Goal: Submit feedback/report problem: Submit feedback/report problem

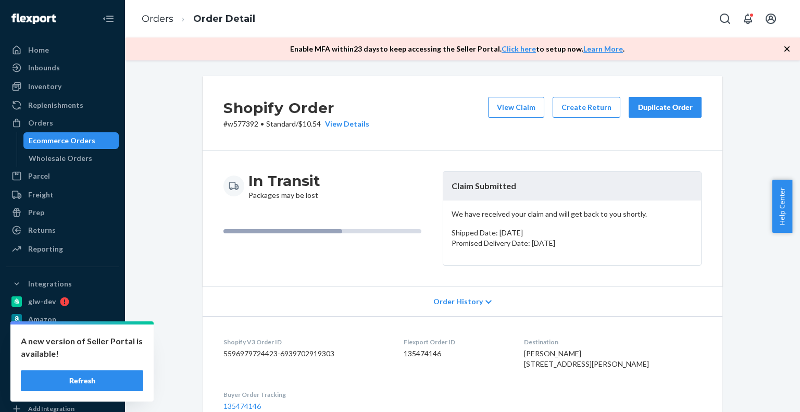
click at [38, 126] on div "Orders" at bounding box center [40, 123] width 25 height 10
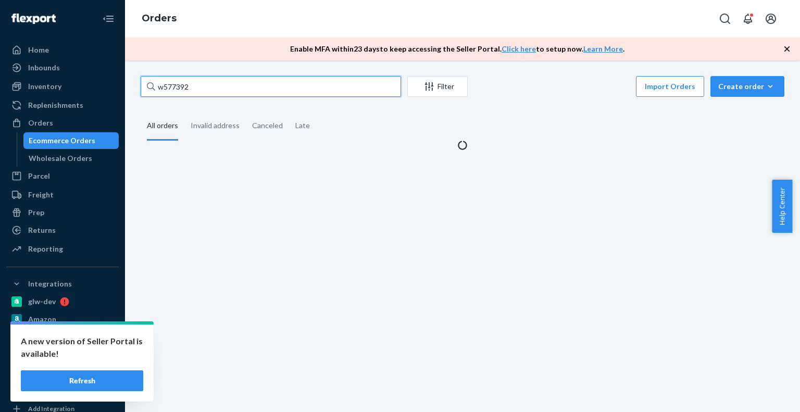
click at [184, 89] on input "w577392" at bounding box center [271, 86] width 260 height 21
click at [183, 89] on input "w577392" at bounding box center [271, 86] width 260 height 21
paste input "9784"
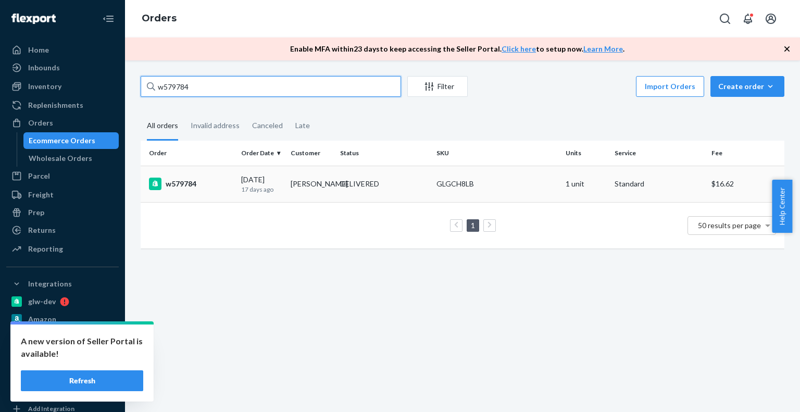
type input "w579784"
click at [210, 191] on td "w579784" at bounding box center [189, 184] width 96 height 36
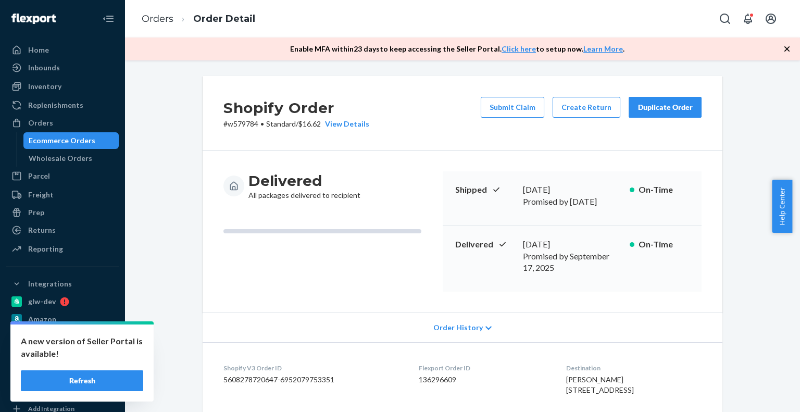
click at [654, 105] on div "Duplicate Order" at bounding box center [665, 107] width 55 height 10
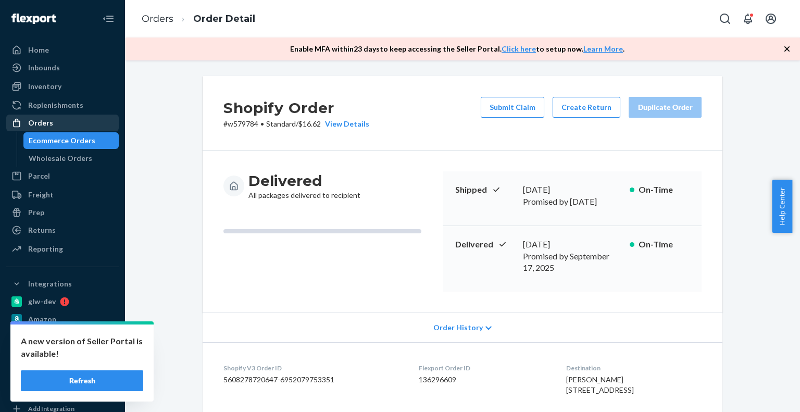
click at [63, 121] on div "Orders" at bounding box center [62, 123] width 110 height 15
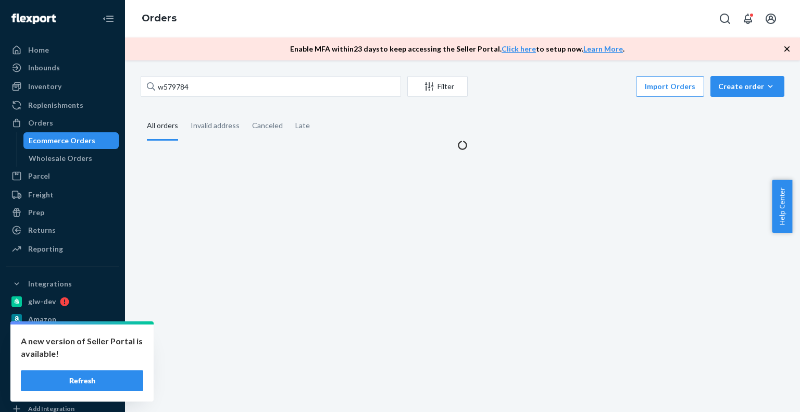
click at [67, 141] on div "Ecommerce Orders" at bounding box center [62, 140] width 67 height 10
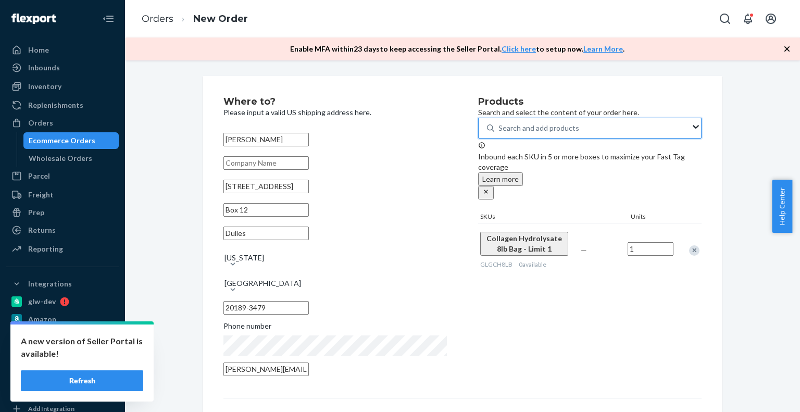
click at [521, 133] on div "Search and add products" at bounding box center [539, 128] width 81 height 10
click at [500, 133] on input "0 results available. Use Up and Down to choose options, press Enter to select t…" at bounding box center [499, 128] width 1 height 10
click at [521, 133] on div "Search and add products" at bounding box center [539, 128] width 81 height 10
click at [500, 133] on input "0 results available. Use Up and Down to choose options, press Enter to select t…" at bounding box center [499, 128] width 1 height 10
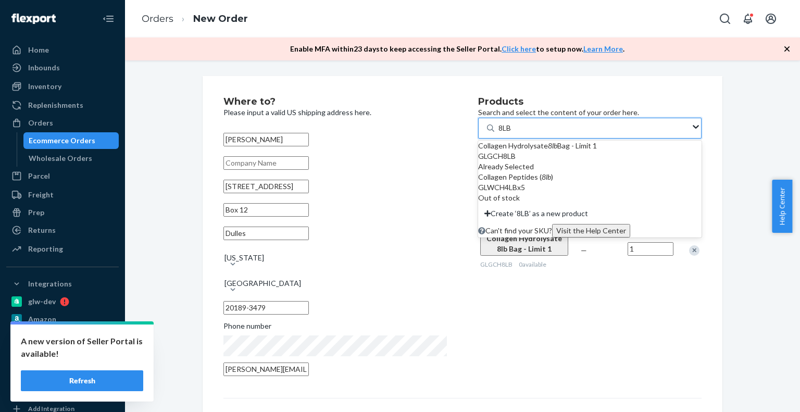
click at [566, 162] on div "GLGCH8LB" at bounding box center [590, 156] width 224 height 10
click at [512, 133] on input "8LB" at bounding box center [506, 128] width 14 height 10
click at [566, 162] on div "GLGCH8LB" at bounding box center [590, 156] width 224 height 10
click at [512, 133] on input "8LB" at bounding box center [506, 128] width 14 height 10
type input "8LB"
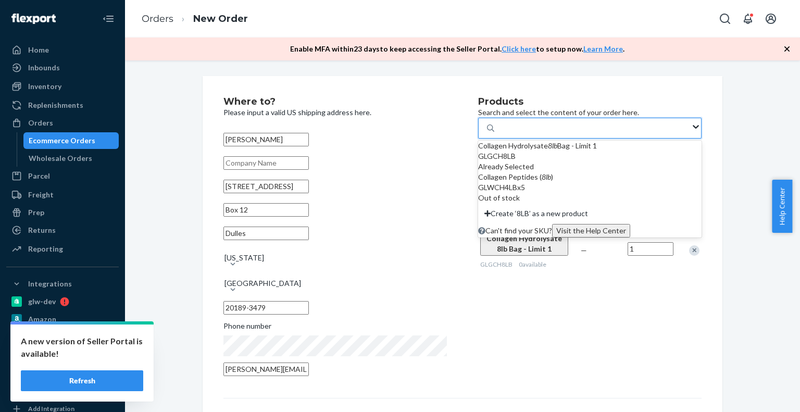
click at [557, 315] on div "Products Search and select the content of your order here. option undefined foc…" at bounding box center [590, 240] width 224 height 286
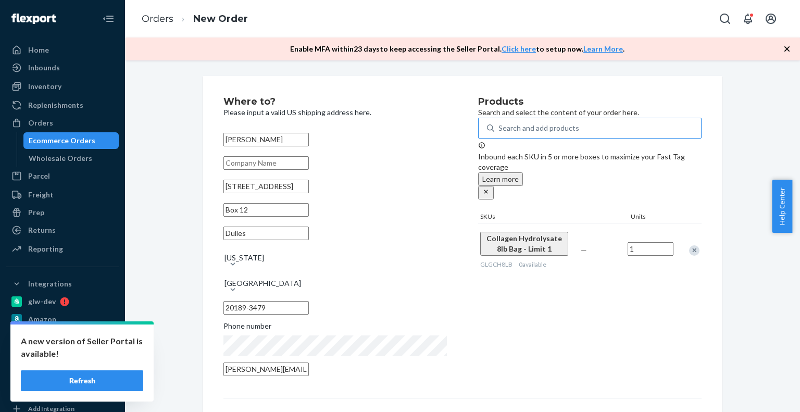
drag, startPoint x: 36, startPoint y: 125, endPoint x: 123, endPoint y: 144, distance: 89.1
click at [36, 125] on div "Orders" at bounding box center [40, 123] width 25 height 10
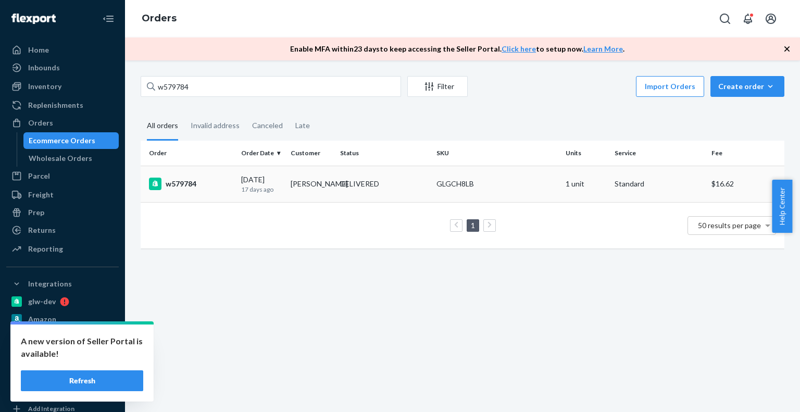
click at [250, 182] on div "[DATE] [DATE]" at bounding box center [261, 184] width 41 height 19
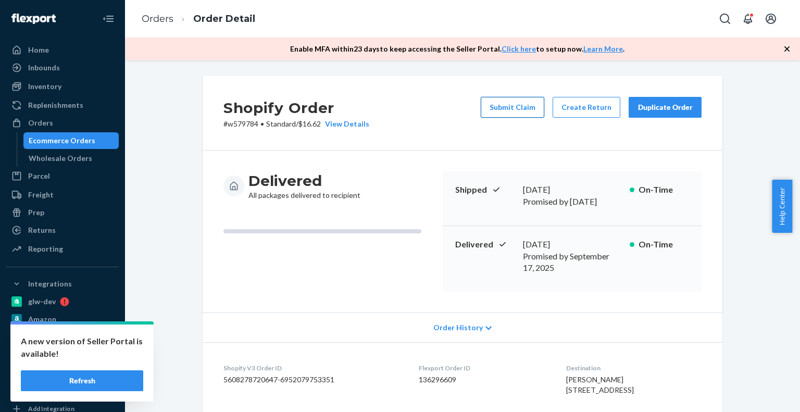
click at [506, 111] on button "Submit Claim" at bounding box center [513, 107] width 64 height 21
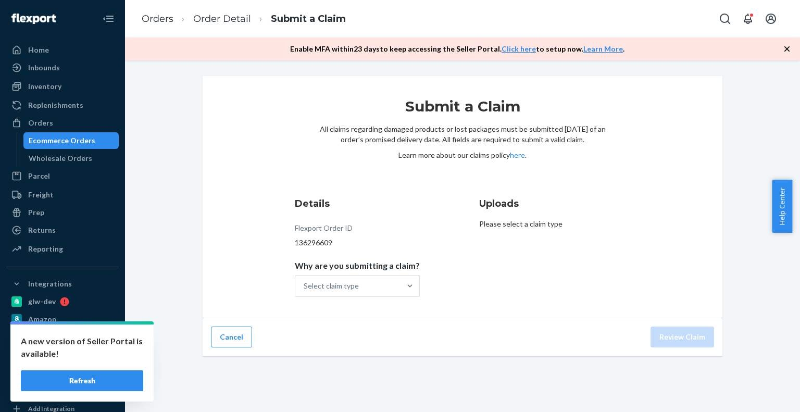
click at [317, 243] on div "136296609" at bounding box center [357, 243] width 125 height 10
copy div "136296609"
click at [383, 282] on div "Select claim type" at bounding box center [347, 286] width 105 height 21
click at [305, 282] on input "Why are you submitting a claim? Select claim type" at bounding box center [304, 286] width 1 height 10
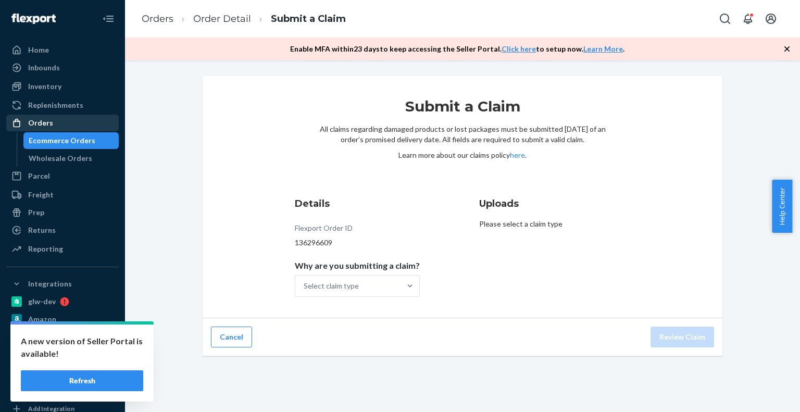
click at [58, 123] on div "Orders" at bounding box center [62, 123] width 110 height 15
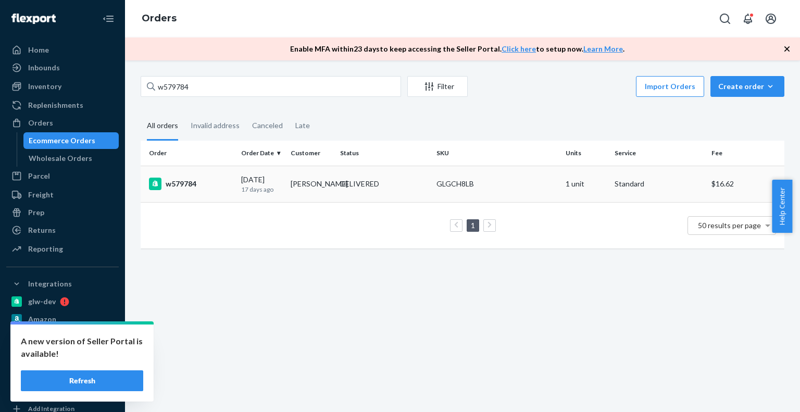
click at [231, 182] on div "w579784" at bounding box center [191, 184] width 84 height 13
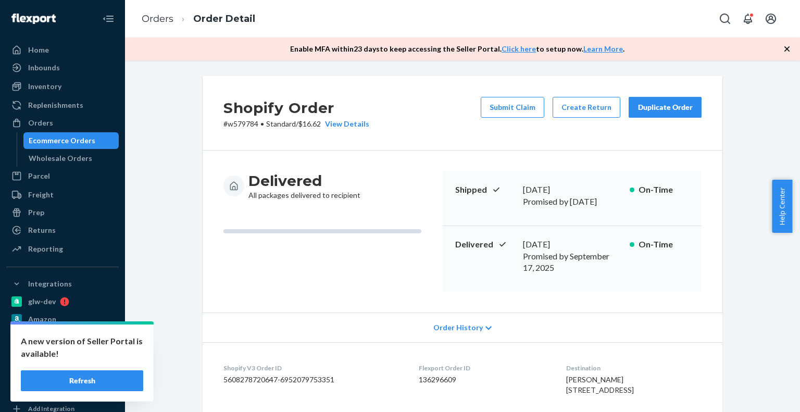
click at [511, 116] on button "Submit Claim" at bounding box center [513, 107] width 64 height 21
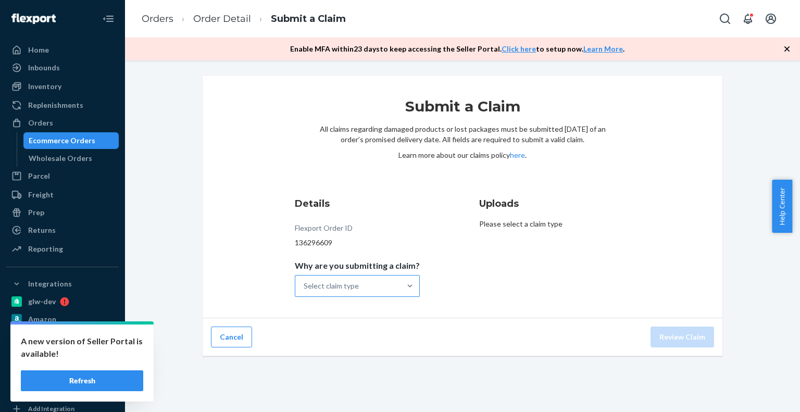
click at [333, 287] on div "Select claim type" at bounding box center [331, 286] width 55 height 10
click at [305, 287] on input "Why are you submitting a claim? Select claim type" at bounding box center [304, 286] width 1 height 10
click at [352, 374] on div "Missing product" at bounding box center [357, 374] width 121 height 21
click at [305, 291] on input "Why are you submitting a claim? option Missing product focused, 0 of 4. 4 resul…" at bounding box center [304, 286] width 1 height 10
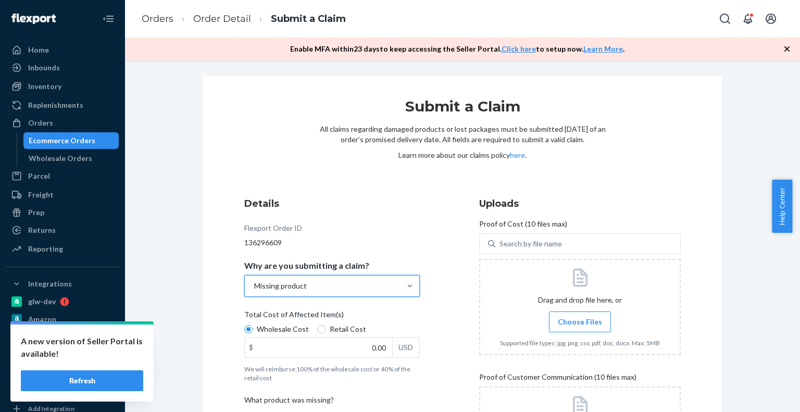
scroll to position [52, 0]
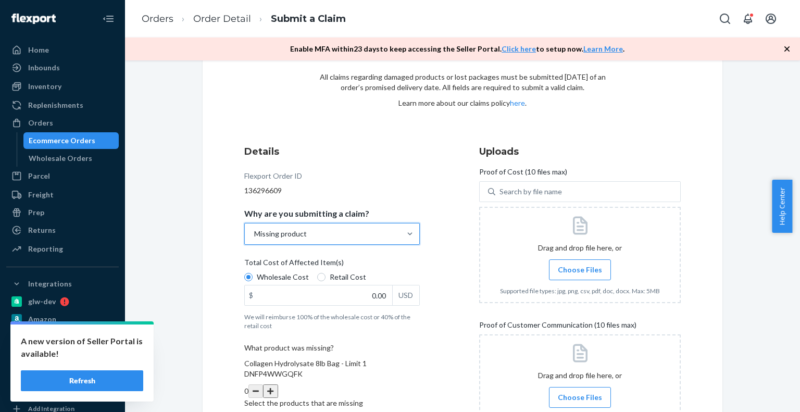
click at [322, 271] on span "Total Cost of Affected Item(s)" at bounding box center [294, 264] width 100 height 15
click at [253, 273] on input "Wholesale Cost" at bounding box center [248, 277] width 8 height 8
click at [330, 275] on span "Retail Cost" at bounding box center [348, 277] width 36 height 10
click at [324, 275] on input "Retail Cost" at bounding box center [321, 277] width 8 height 8
radio input "true"
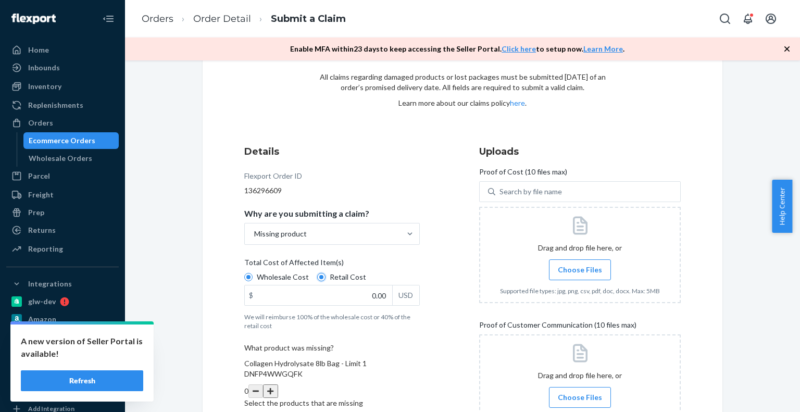
radio input "false"
click at [319, 228] on div "Missing product" at bounding box center [323, 234] width 156 height 21
click at [254, 229] on input "Why are you submitting a claim? Missing product" at bounding box center [253, 234] width 1 height 10
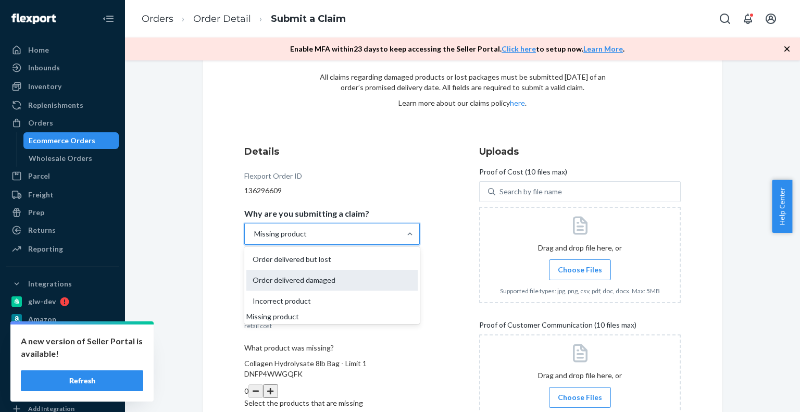
click at [312, 278] on div "Order delivered damaged" at bounding box center [331, 280] width 171 height 21
click at [254, 239] on input "Why are you submitting a claim? option Missing product, selected. option Order …" at bounding box center [253, 234] width 1 height 10
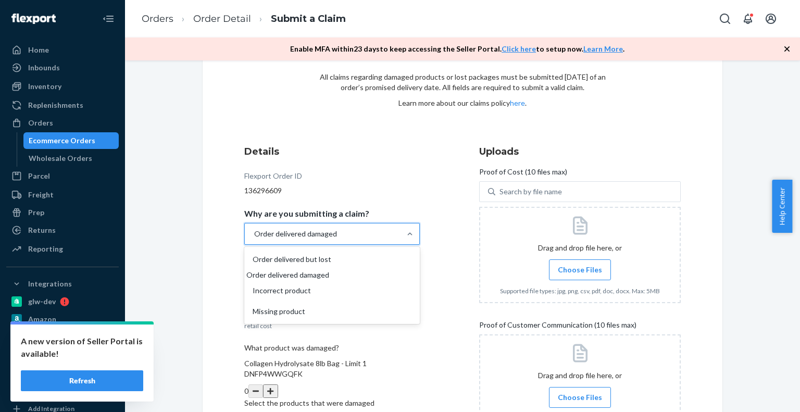
click at [324, 232] on div "Order delivered damaged" at bounding box center [295, 234] width 83 height 10
click at [254, 232] on input "Why are you submitting a claim? option Order delivered damaged, selected. optio…" at bounding box center [253, 234] width 1 height 10
click at [323, 265] on div "Order delivered but lost" at bounding box center [331, 259] width 171 height 21
click at [254, 239] on input "Why are you submitting a claim? option Order delivered damaged, selected. optio…" at bounding box center [253, 234] width 1 height 10
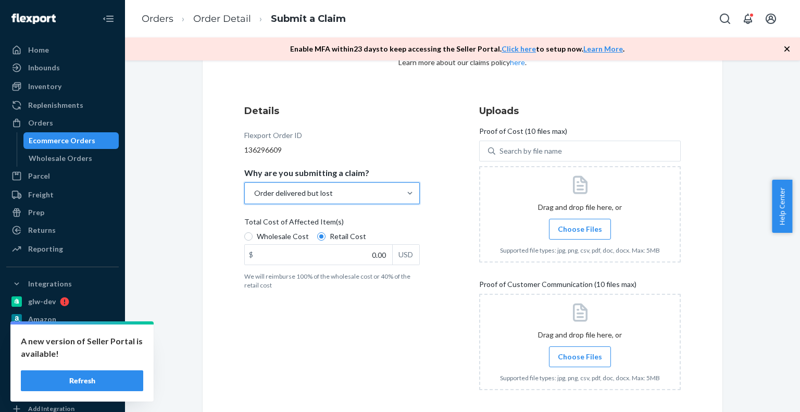
scroll to position [104, 0]
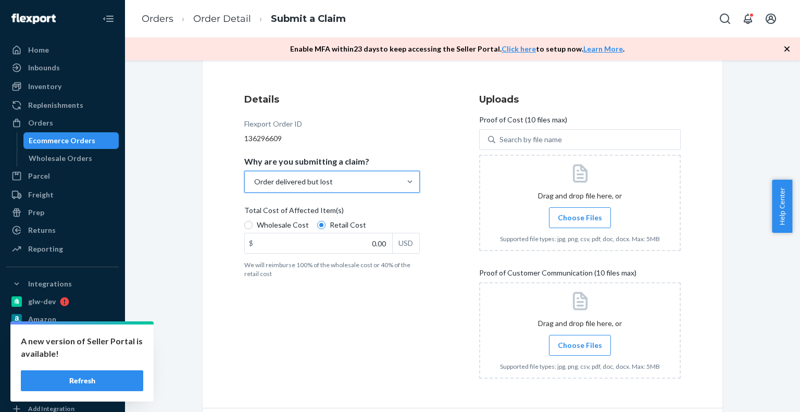
click at [329, 180] on div "Order delivered but lost" at bounding box center [323, 181] width 156 height 21
click at [254, 180] on input "Why are you submitting a claim? option Order delivered but lost, selected. 0 re…" at bounding box center [253, 182] width 1 height 10
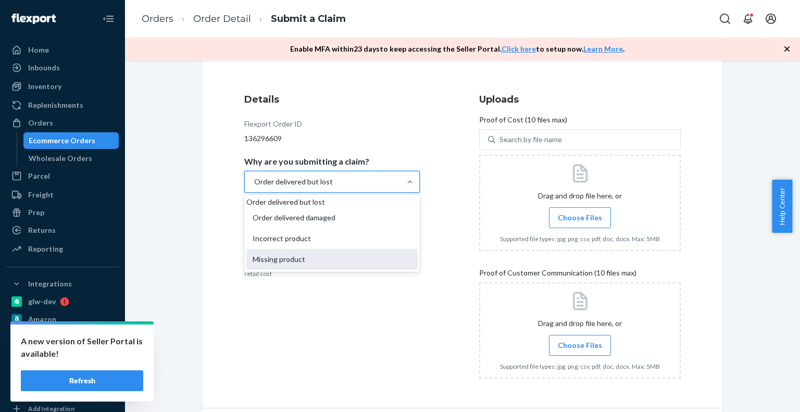
click at [333, 270] on div "Missing product" at bounding box center [331, 259] width 171 height 21
click at [254, 187] on input "Why are you submitting a claim? option Order delivered but lost, selected. opti…" at bounding box center [253, 182] width 1 height 10
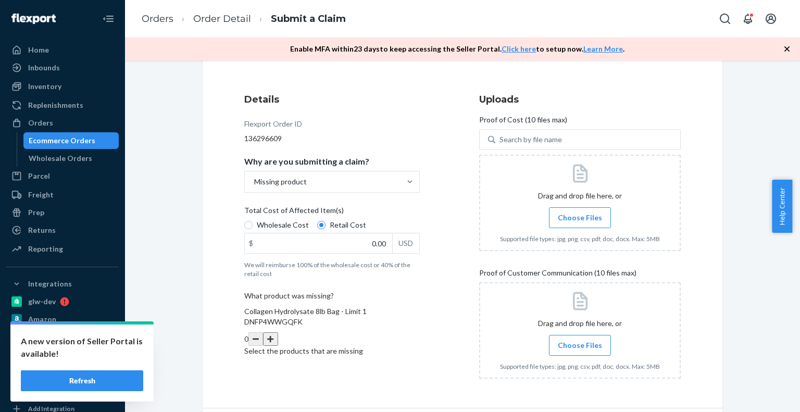
click at [337, 295] on p "What product was missing?" at bounding box center [332, 296] width 176 height 10
click at [369, 236] on input "0.00" at bounding box center [318, 243] width 147 height 20
type input "144.50"
click at [278, 332] on button "button" at bounding box center [270, 339] width 15 height 14
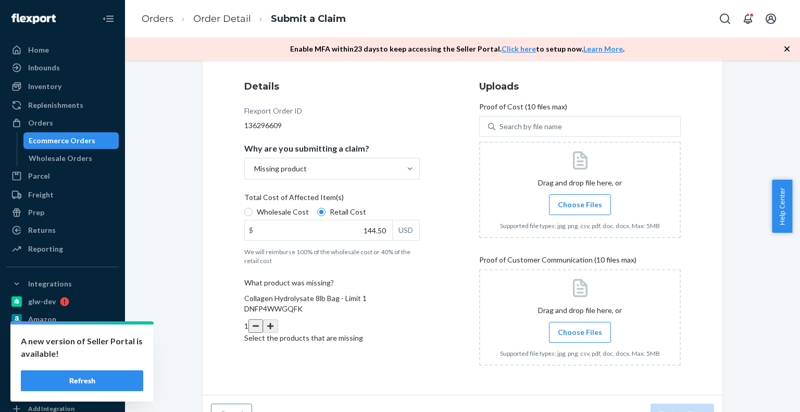
scroll to position [138, 0]
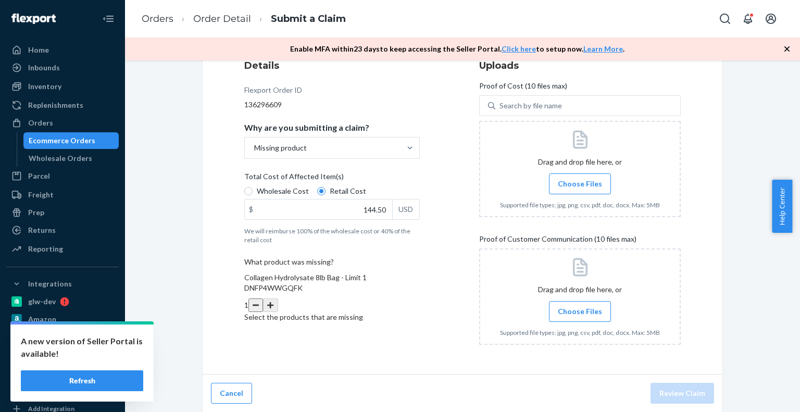
click at [586, 310] on span "Choose Files" at bounding box center [580, 311] width 44 height 10
click at [580, 310] on input "Choose Files" at bounding box center [580, 311] width 1 height 11
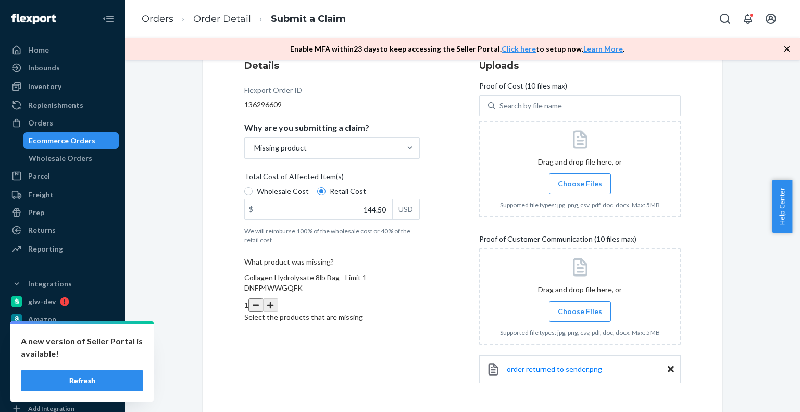
click at [591, 185] on span "Choose Files" at bounding box center [580, 184] width 44 height 10
click at [580, 185] on input "Choose Files" at bounding box center [580, 183] width 1 height 11
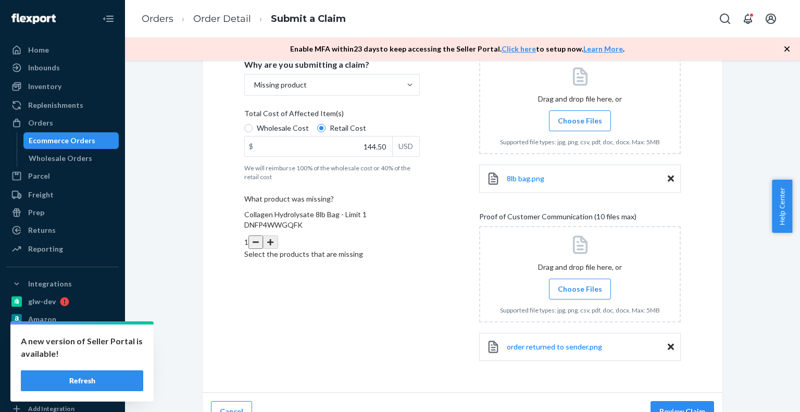
scroll to position [219, 0]
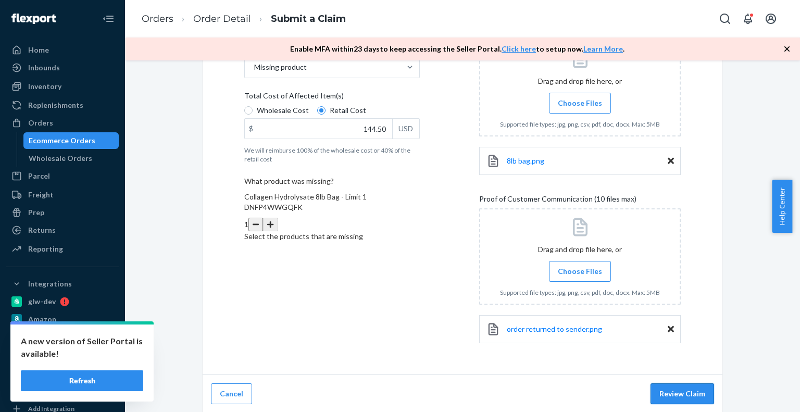
click at [688, 391] on button "Review Claim" at bounding box center [683, 393] width 64 height 21
click at [666, 391] on button "Review Claim" at bounding box center [683, 393] width 64 height 21
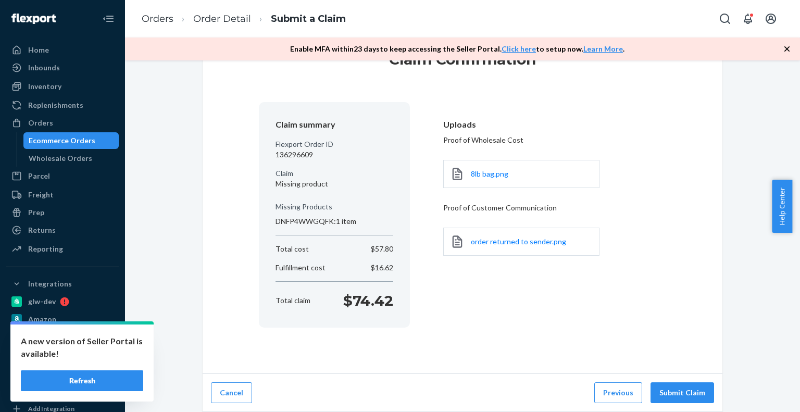
scroll to position [46, 0]
click at [701, 393] on button "Submit Claim" at bounding box center [683, 393] width 64 height 21
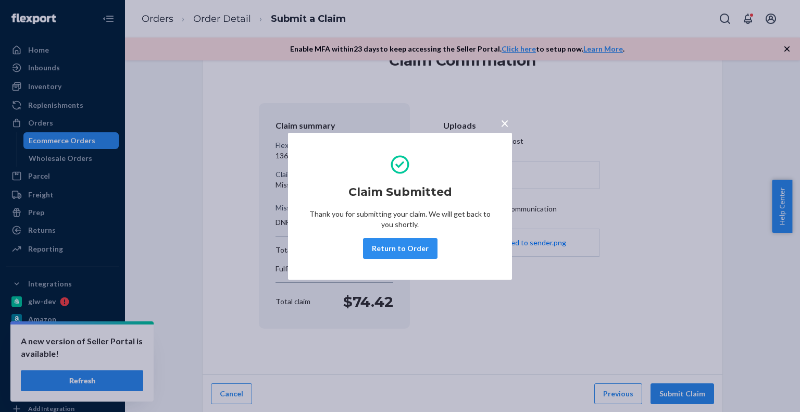
click at [55, 118] on div "× Claim Submitted Thank you for submitting your claim. We will get back to you …" at bounding box center [400, 206] width 800 height 412
